Goal: Task Accomplishment & Management: Manage account settings

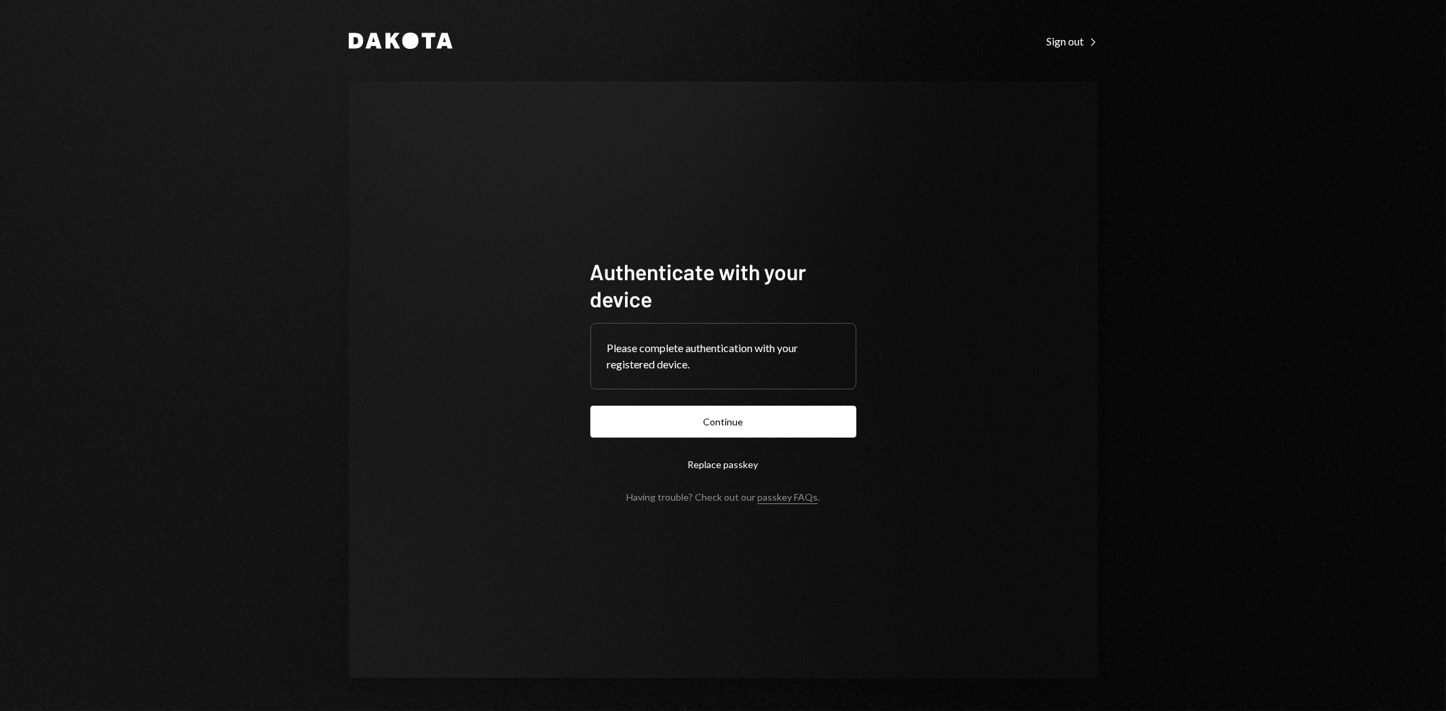
click at [789, 415] on button "Continue" at bounding box center [723, 422] width 266 height 32
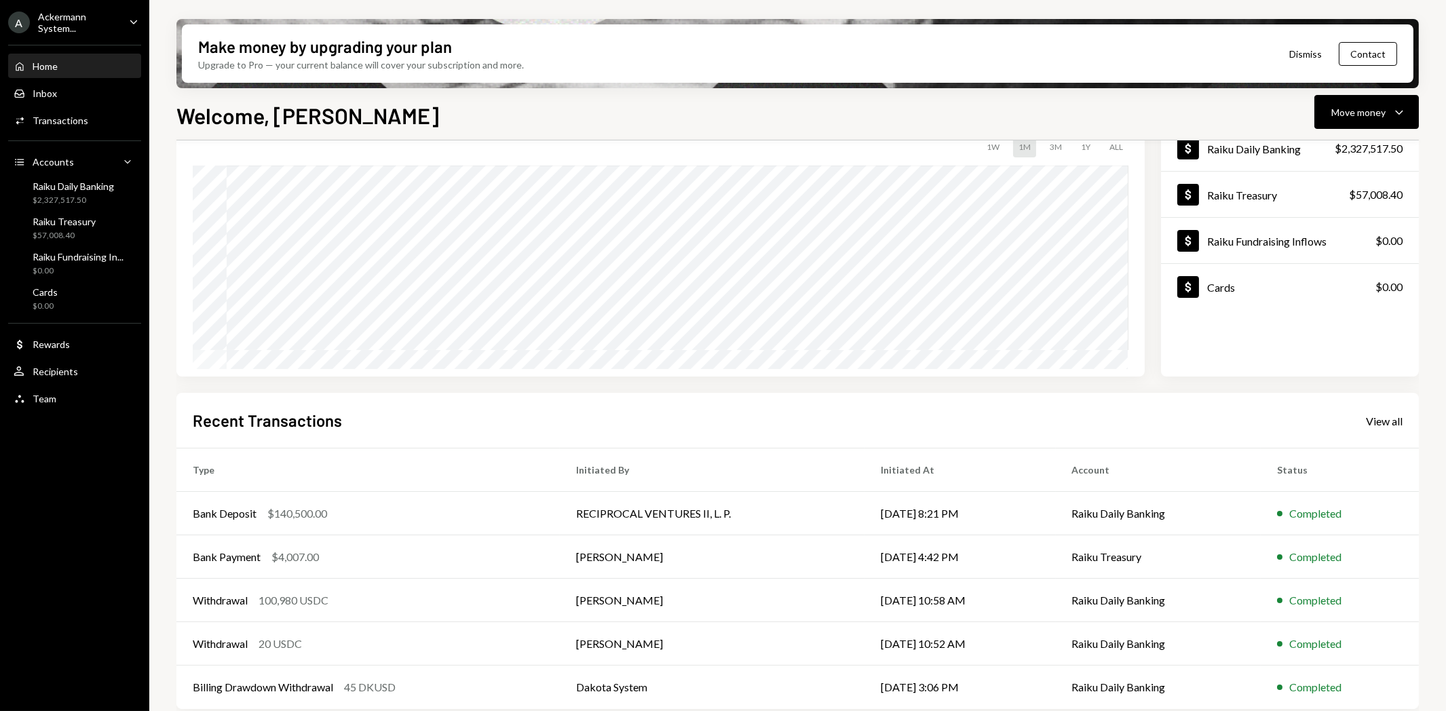
scroll to position [106, 0]
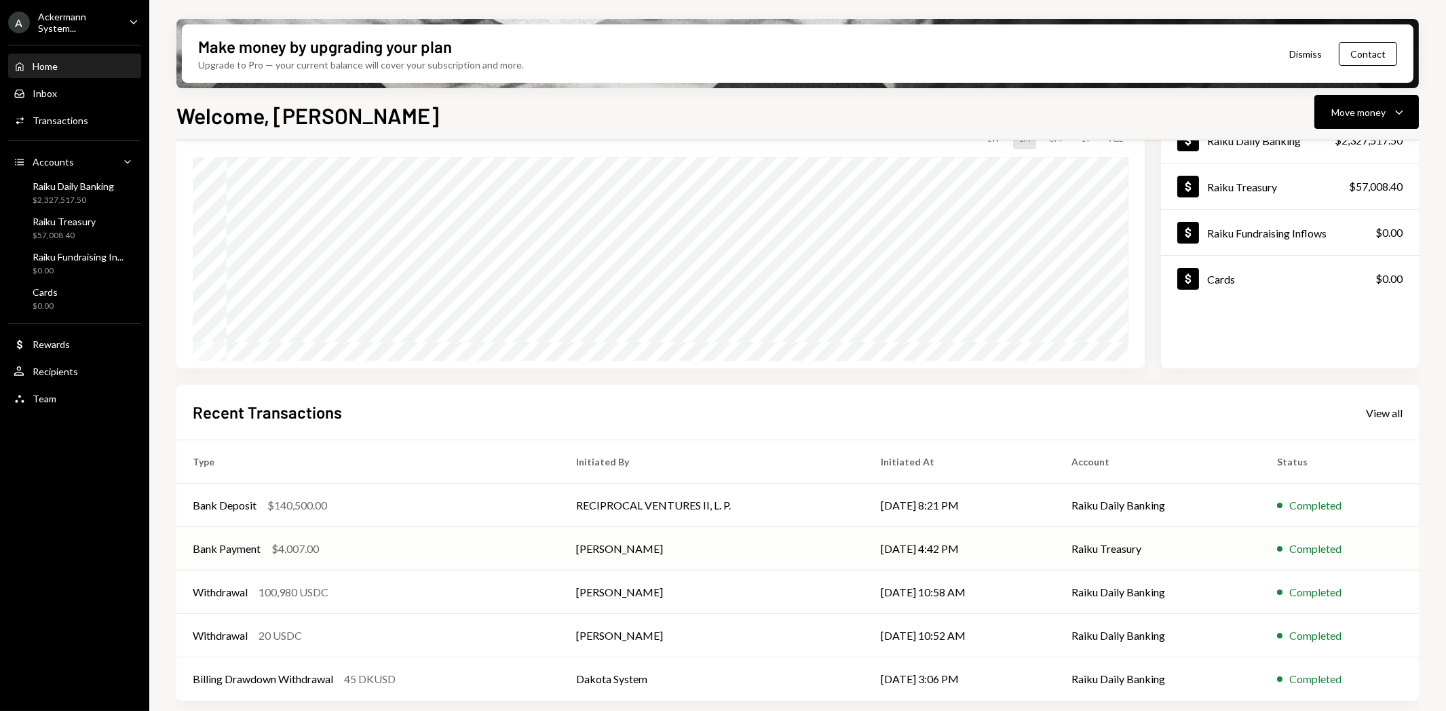
click at [227, 550] on div "Bank Payment" at bounding box center [227, 549] width 68 height 16
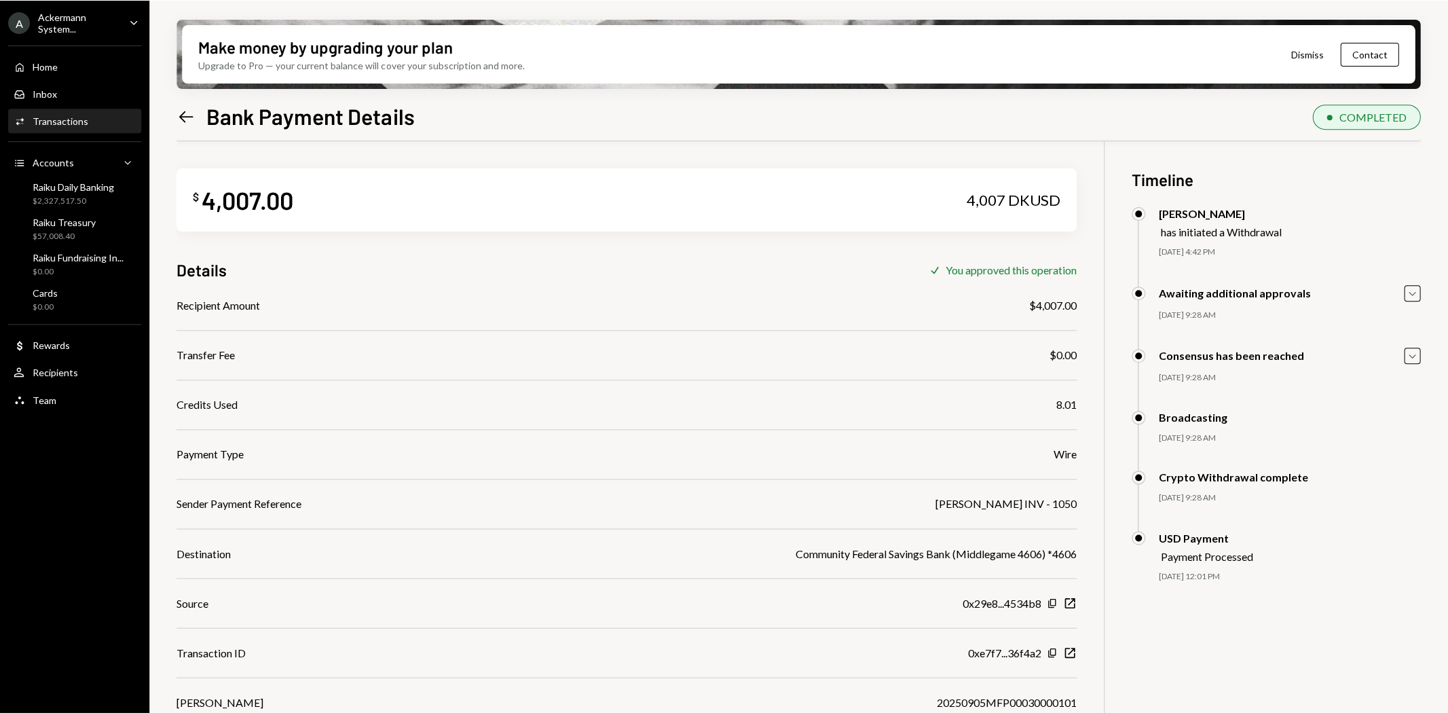
scroll to position [75, 0]
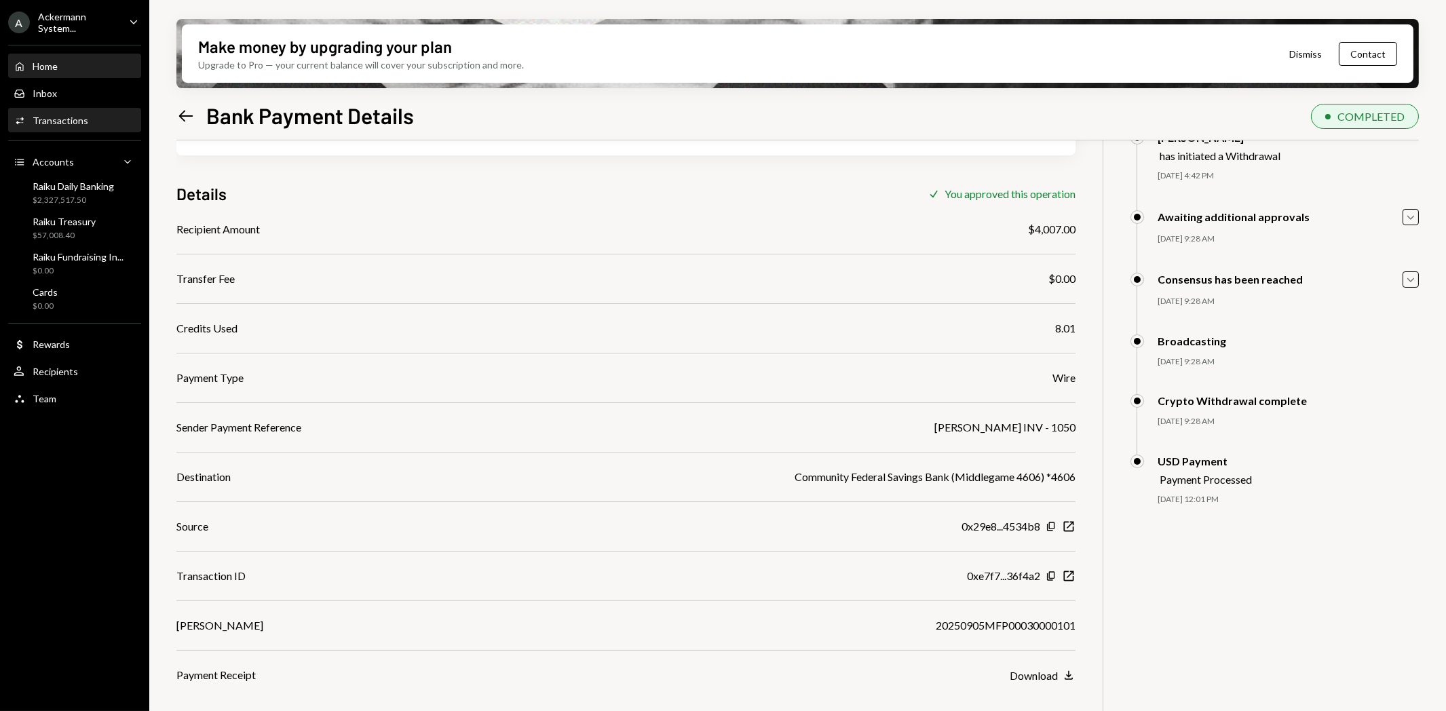
click at [70, 69] on div "Home Home" at bounding box center [75, 66] width 122 height 12
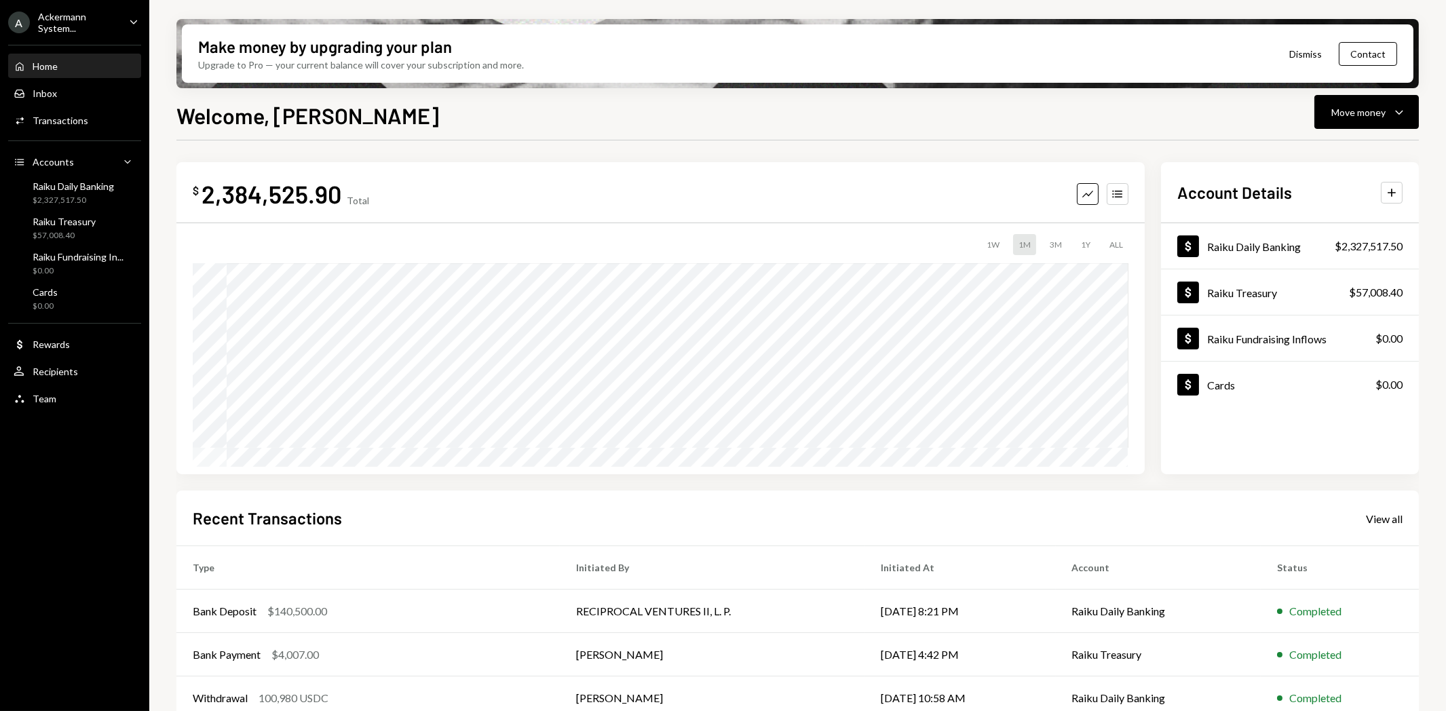
click at [73, 29] on div "Ackermann System..." at bounding box center [78, 22] width 80 height 23
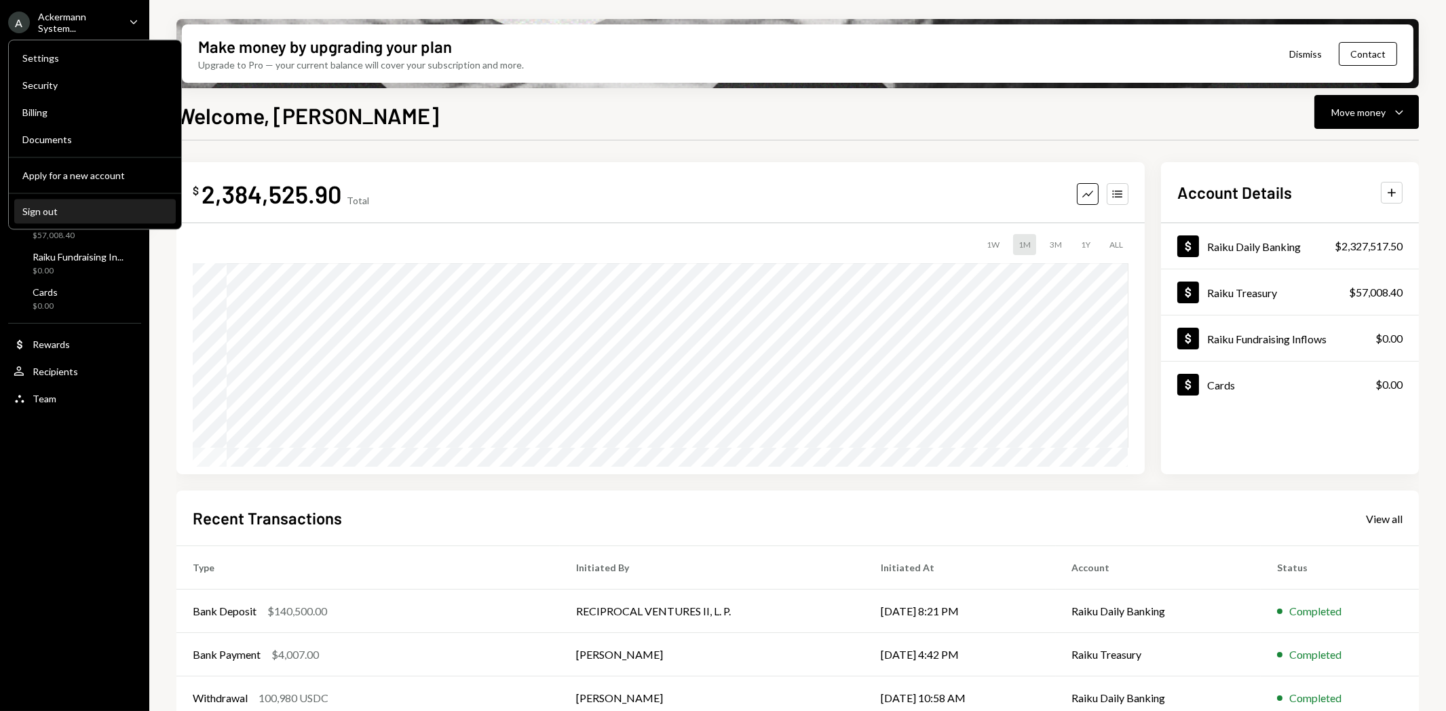
click at [48, 208] on div "Sign out" at bounding box center [94, 212] width 145 height 12
